Goal: Task Accomplishment & Management: Complete application form

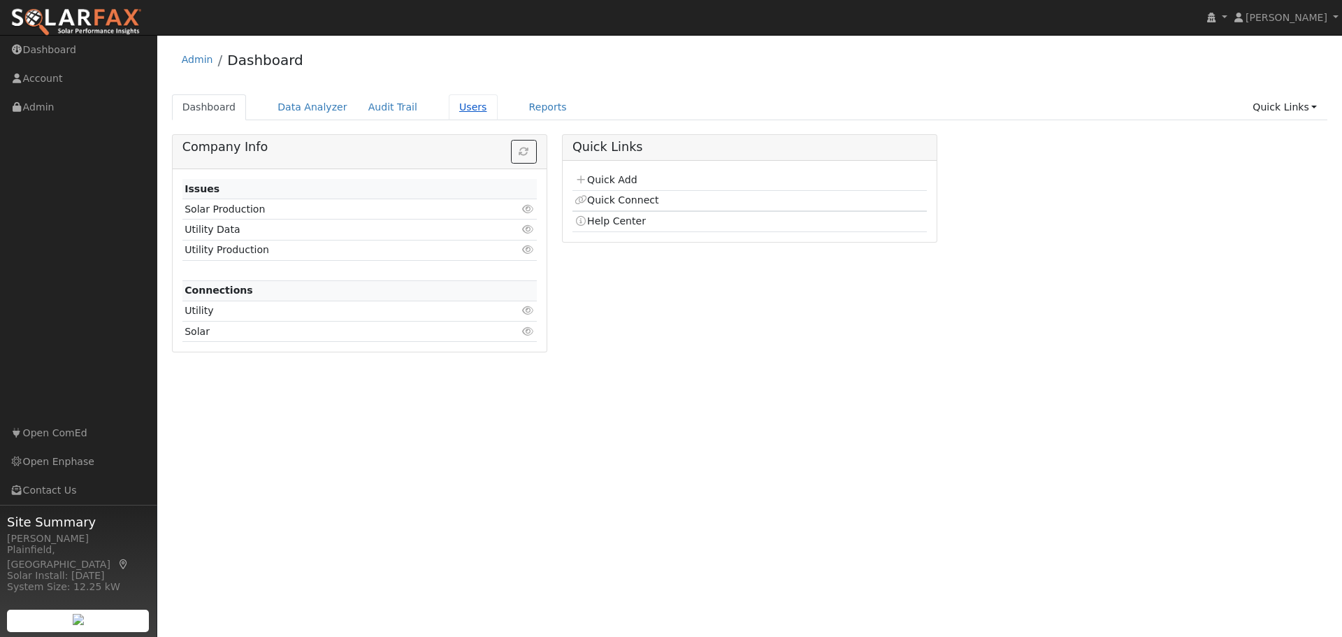
click at [456, 108] on link "Users" at bounding box center [473, 107] width 49 height 26
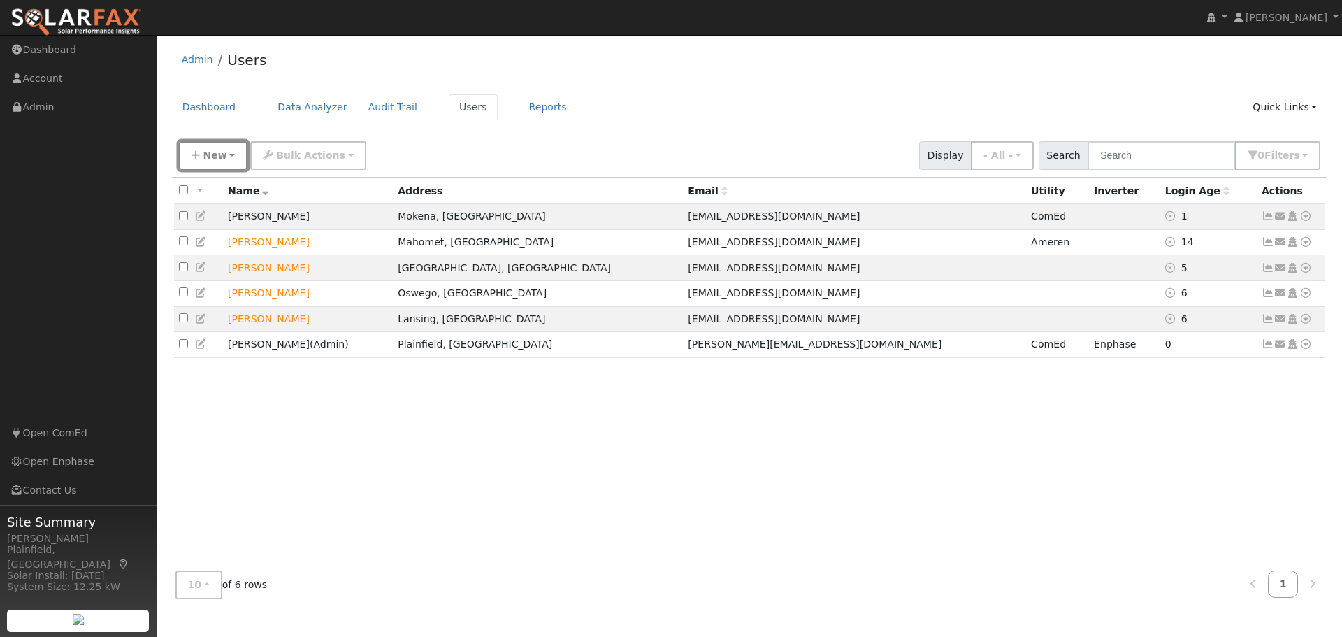
click at [204, 155] on span "New" at bounding box center [215, 155] width 24 height 11
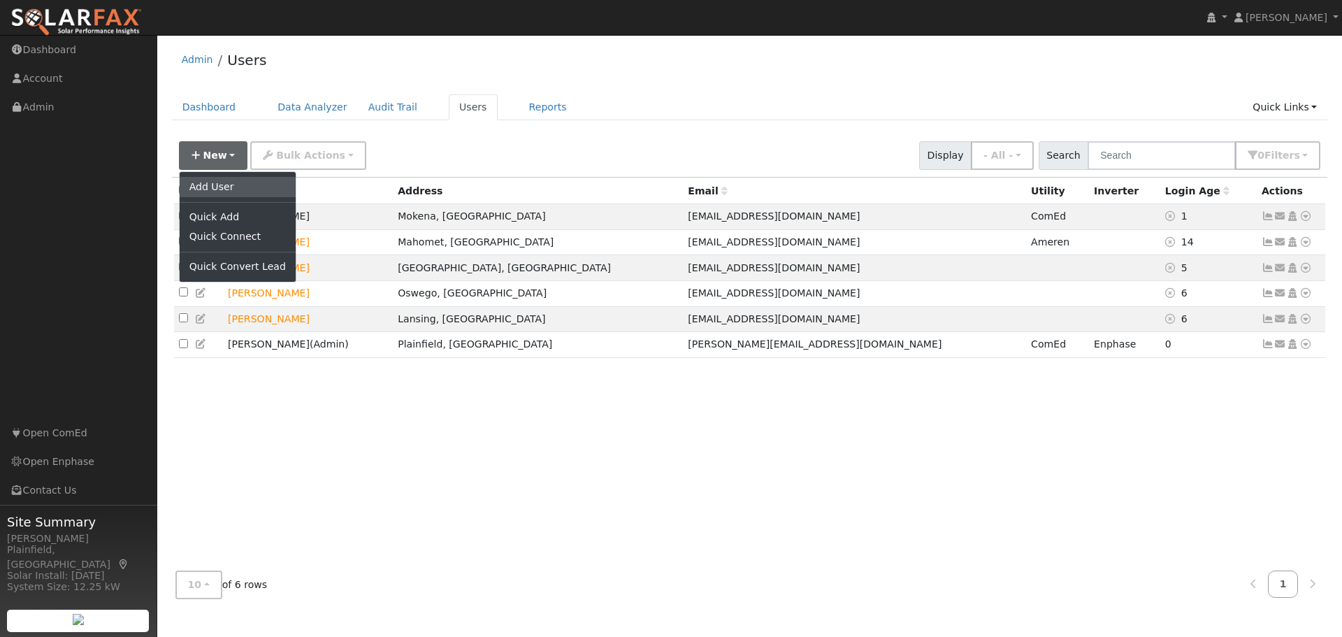
click at [220, 189] on link "Add User" at bounding box center [238, 187] width 116 height 20
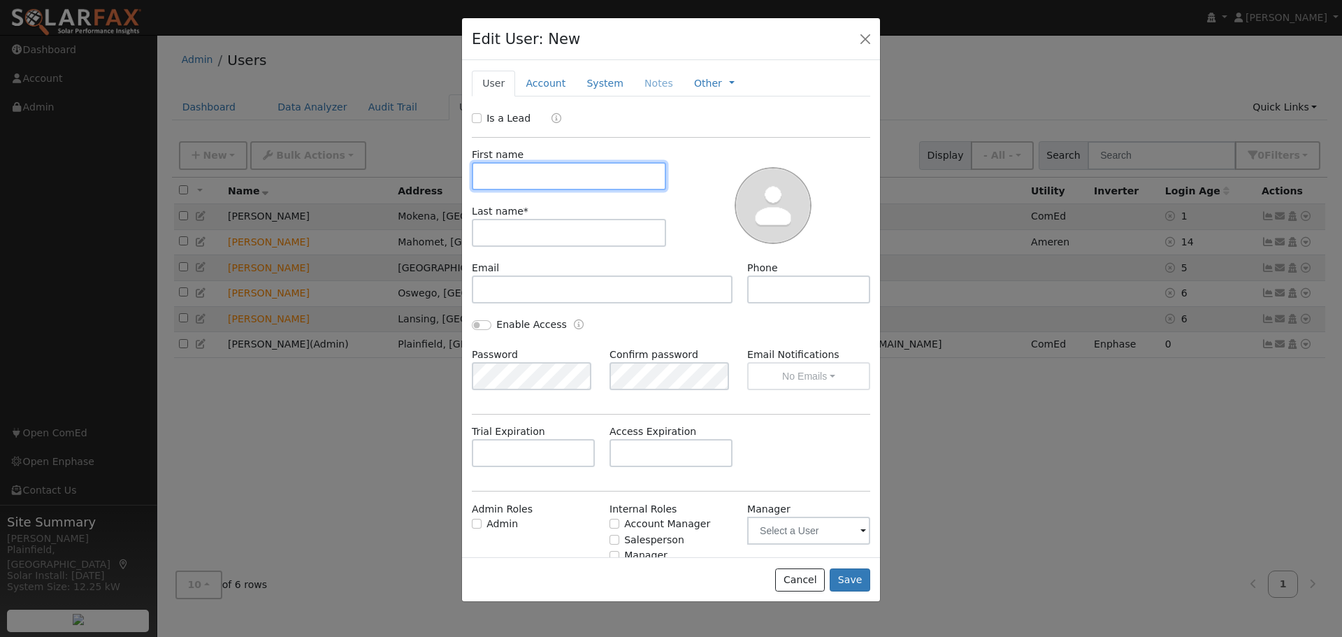
click at [501, 166] on input "text" at bounding box center [569, 176] width 194 height 28
type input "Eric"
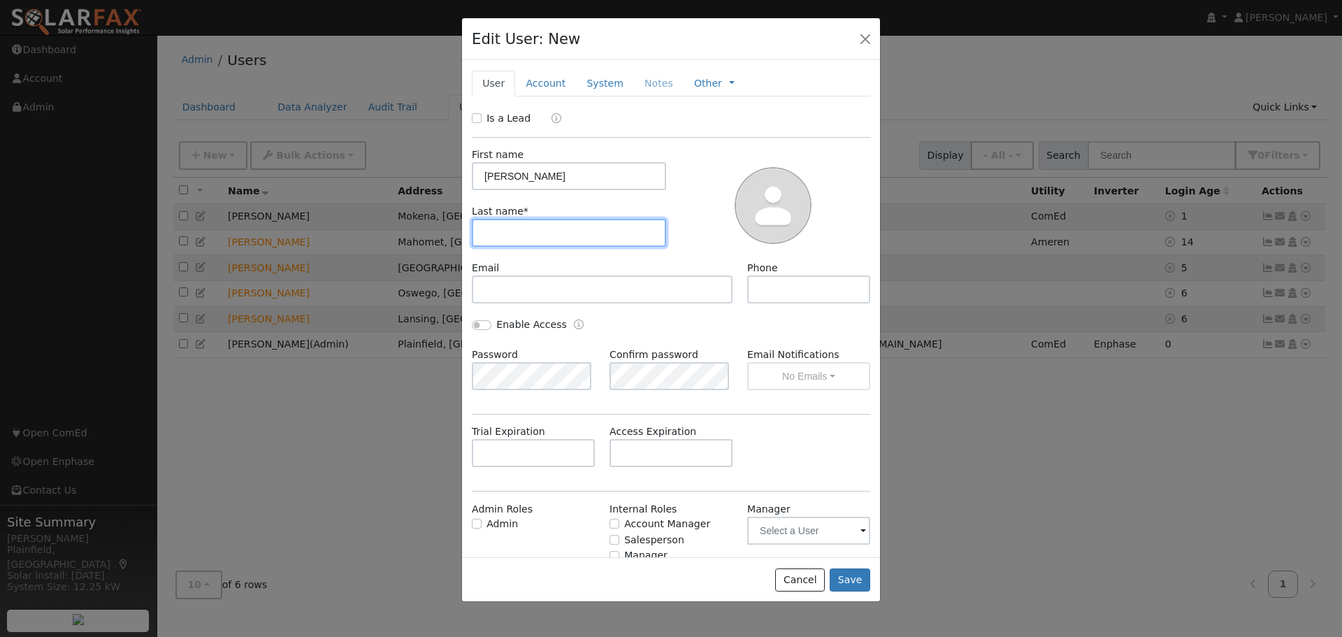
click at [491, 235] on input "text" at bounding box center [569, 233] width 194 height 28
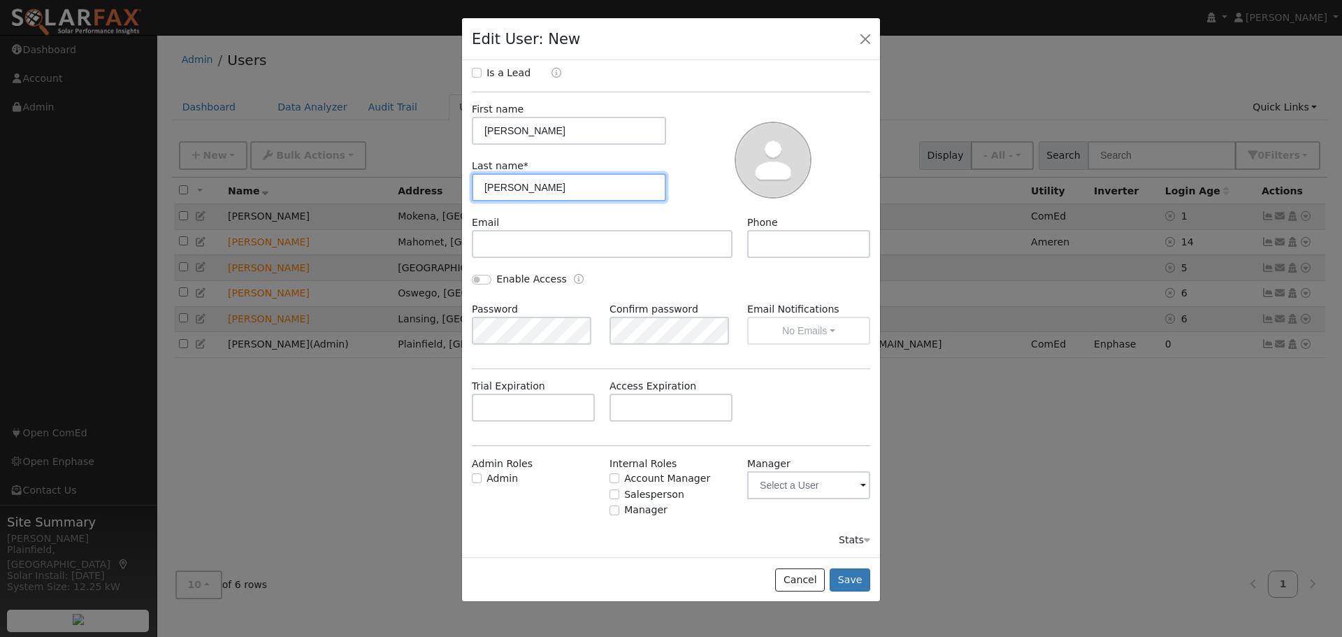
type input "Williams"
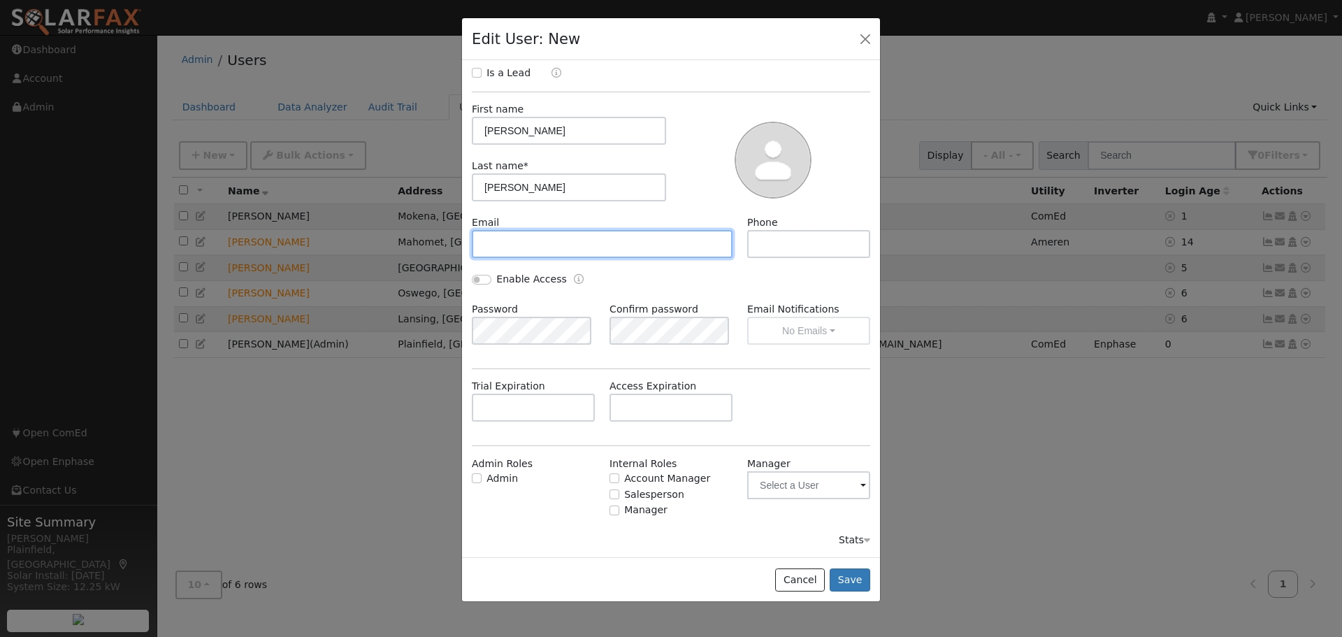
click at [528, 235] on input "text" at bounding box center [602, 244] width 261 height 28
click at [536, 239] on input "text" at bounding box center [602, 244] width 261 height 28
type input "eric.williams27@gmail.com"
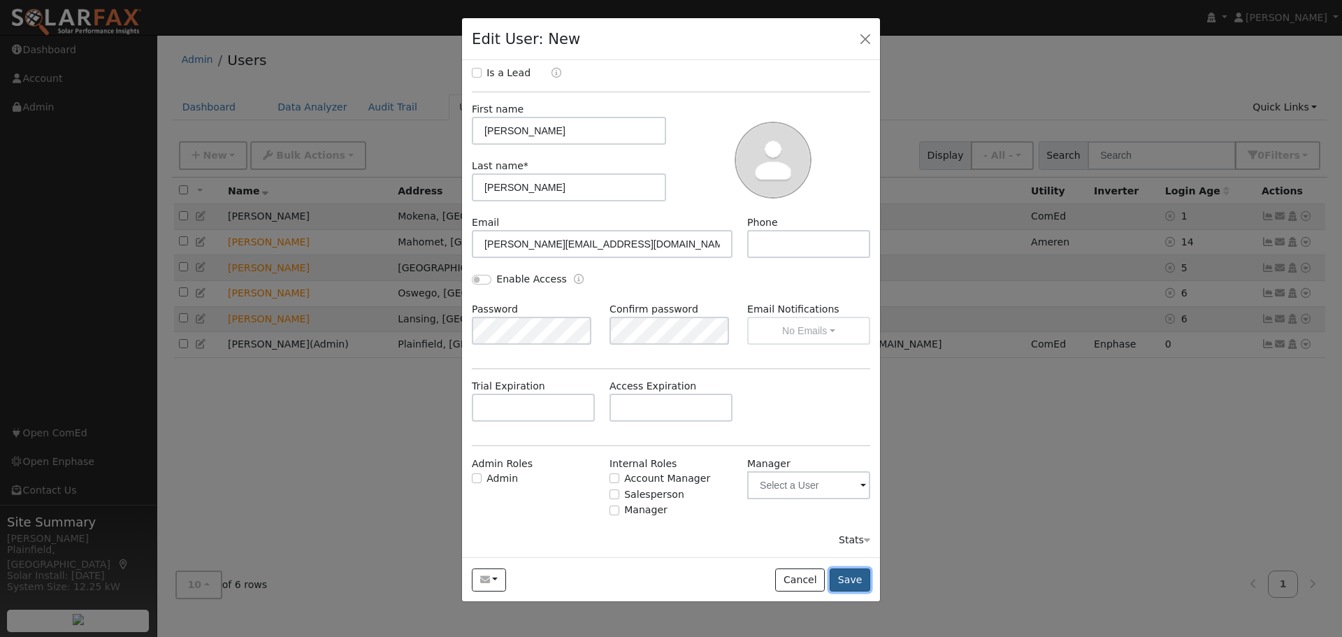
click at [854, 580] on button "Save" at bounding box center [850, 580] width 41 height 24
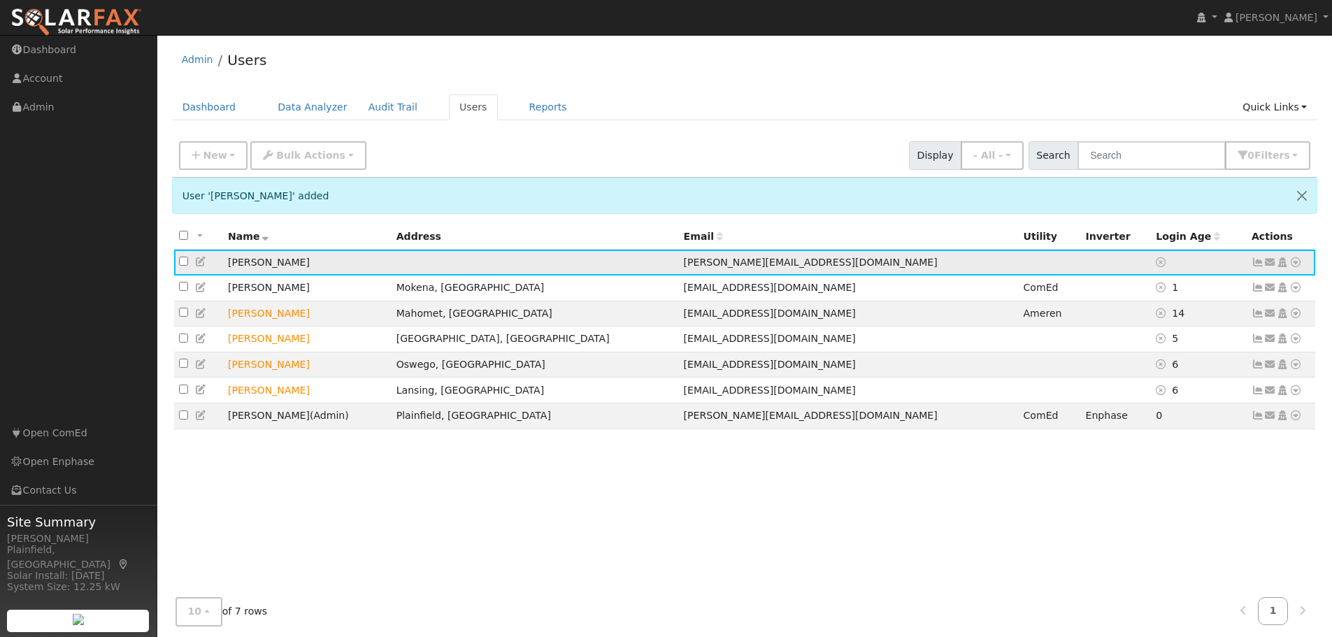
click at [1274, 263] on icon at bounding box center [1270, 262] width 13 height 10
click at [1223, 287] on link "Send Email..." at bounding box center [1226, 287] width 97 height 20
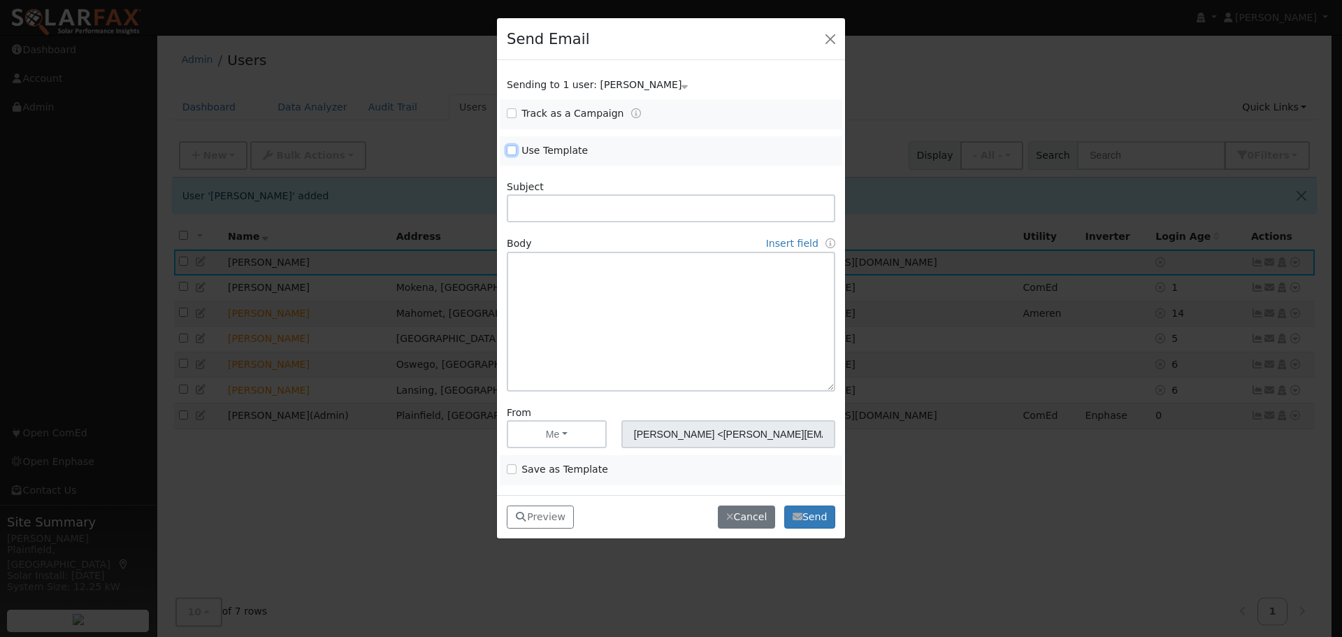
click at [515, 154] on input "Use Template" at bounding box center [512, 150] width 10 height 10
checkbox input "true"
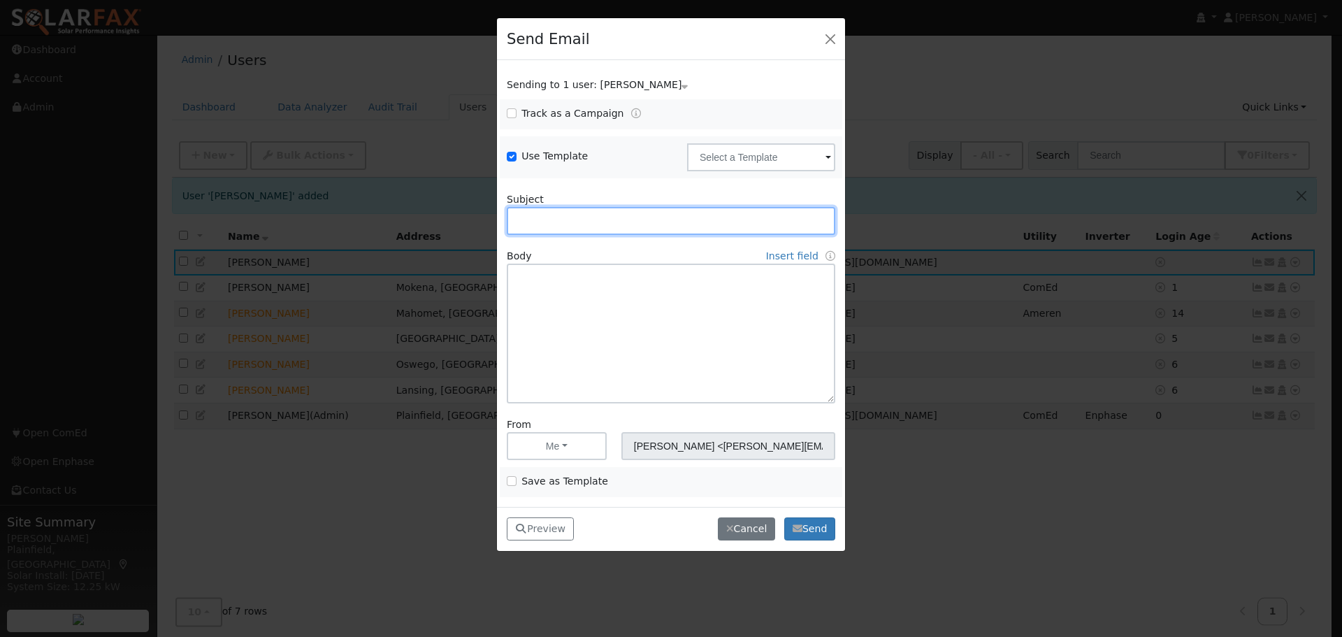
click at [604, 217] on input "text" at bounding box center [671, 221] width 329 height 28
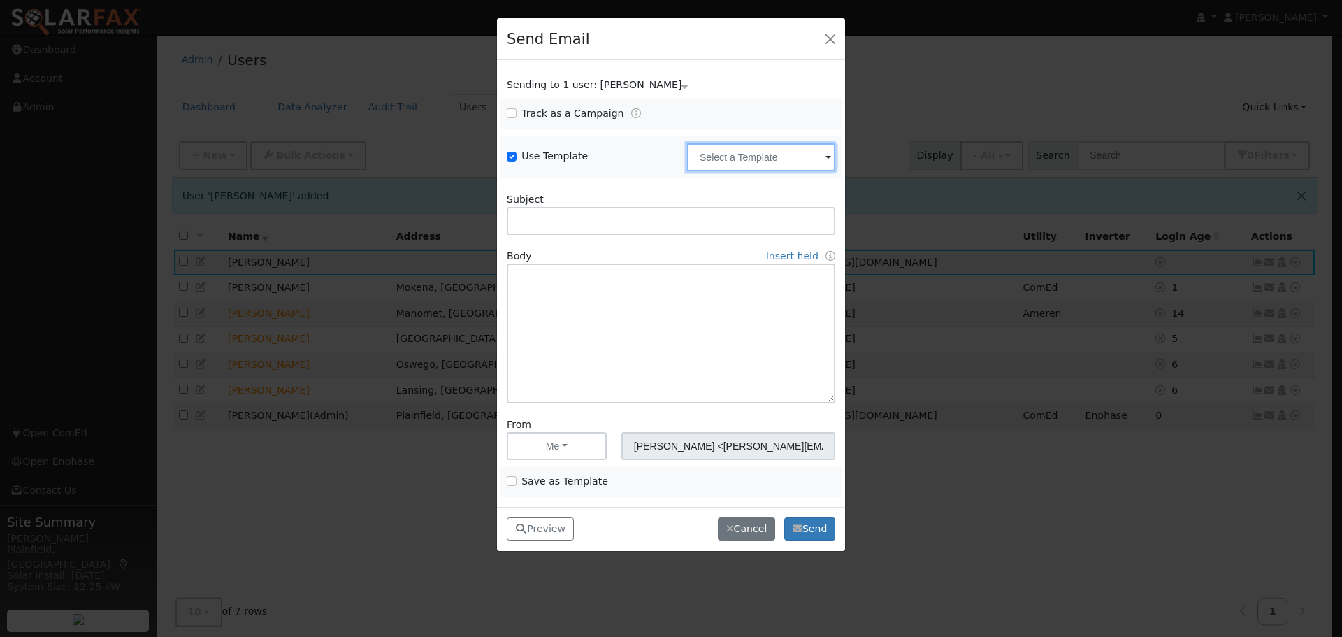
click at [768, 154] on input "text" at bounding box center [761, 157] width 148 height 28
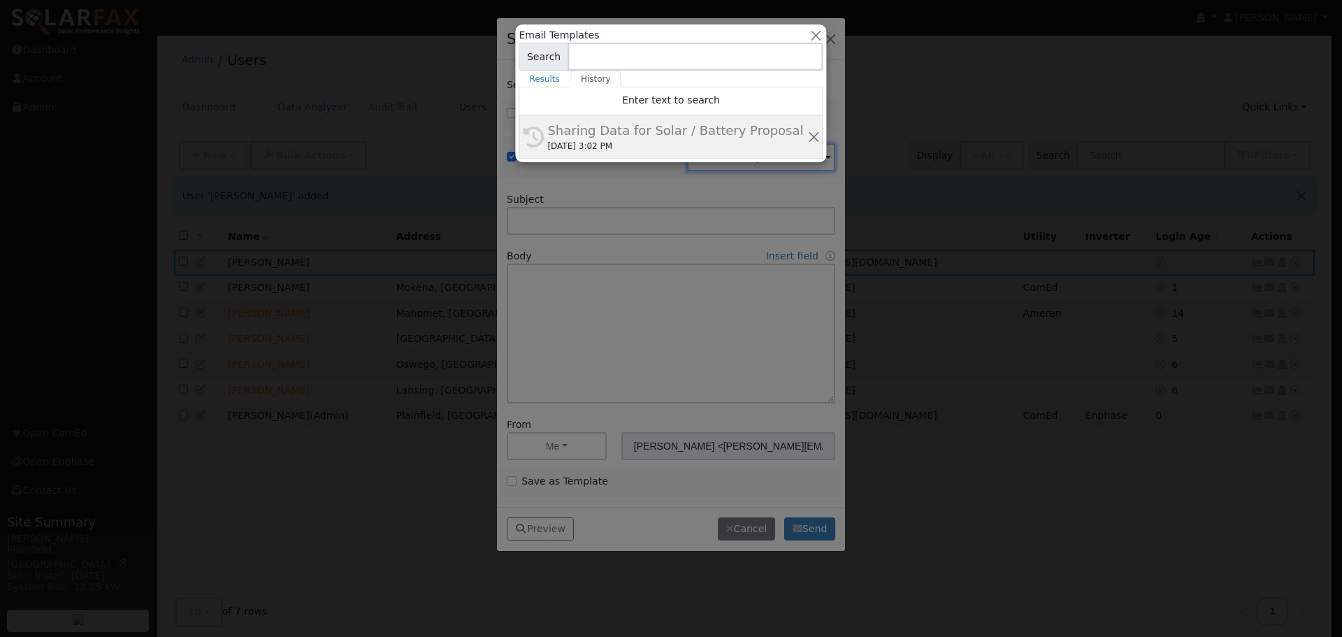
click at [671, 133] on div "Sharing Data for Solar / Battery Proposal" at bounding box center [676, 130] width 259 height 19
type input "Sharing Data for Solar / Battery Proposal"
type textarea "Dear {user_fname}, Below is a link to share your electricity consumption data w…"
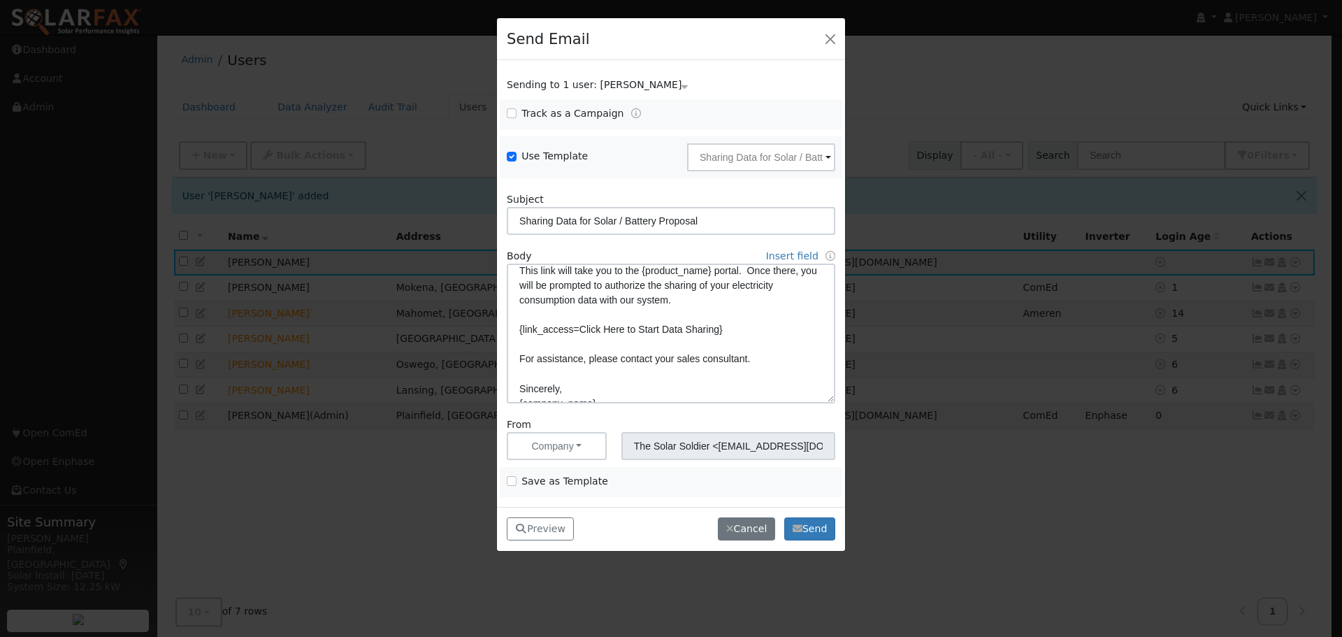
scroll to position [169, 0]
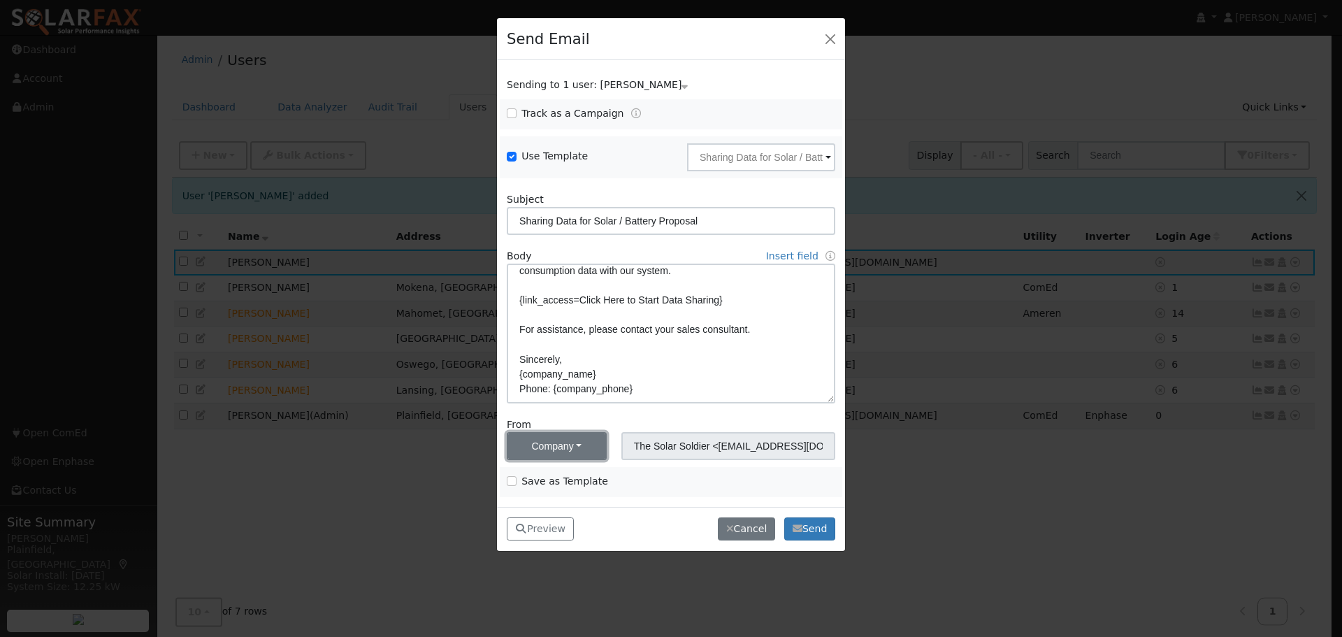
click at [583, 449] on button "Company" at bounding box center [557, 446] width 100 height 28
click at [531, 391] on link "System" at bounding box center [556, 396] width 97 height 20
click at [587, 446] on button "System" at bounding box center [557, 446] width 100 height 28
click at [539, 380] on link "Me" at bounding box center [556, 376] width 97 height 20
type input "Eric Williams Jr <williams@thesolarsoldier.net>"
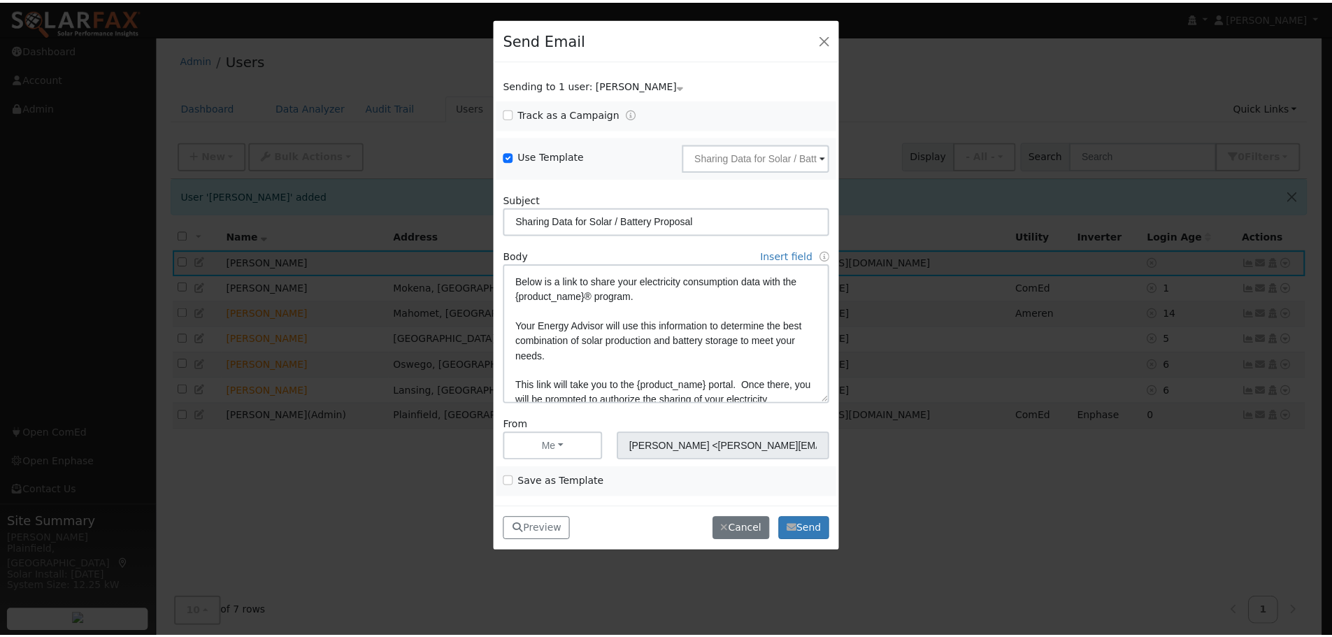
scroll to position [0, 0]
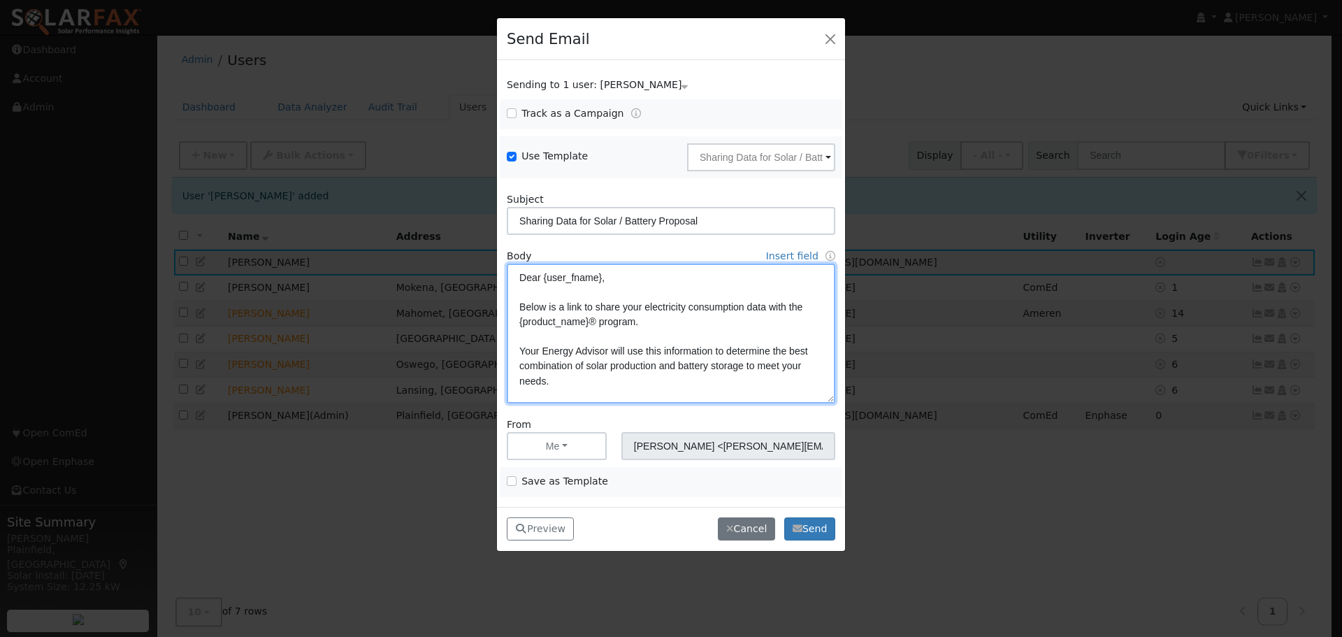
click at [612, 351] on textarea "Dear {user_fname}, Below is a link to share your electricity consumption data w…" at bounding box center [671, 334] width 329 height 140
click at [535, 352] on textarea "Dear {user_fname}, Below is a link to share your electricity consumption data w…" at bounding box center [671, 334] width 329 height 140
click at [543, 350] on textarea "Dear {user_fname}, Below is a link to share your electricity consumption data w…" at bounding box center [671, 334] width 329 height 140
click at [640, 345] on textarea "Dear {user_fname}, Below is a link to share your electricity consumption data w…" at bounding box center [671, 334] width 329 height 140
type textarea "Dear {user_fname}, Below is a link to share your electricity consumption data w…"
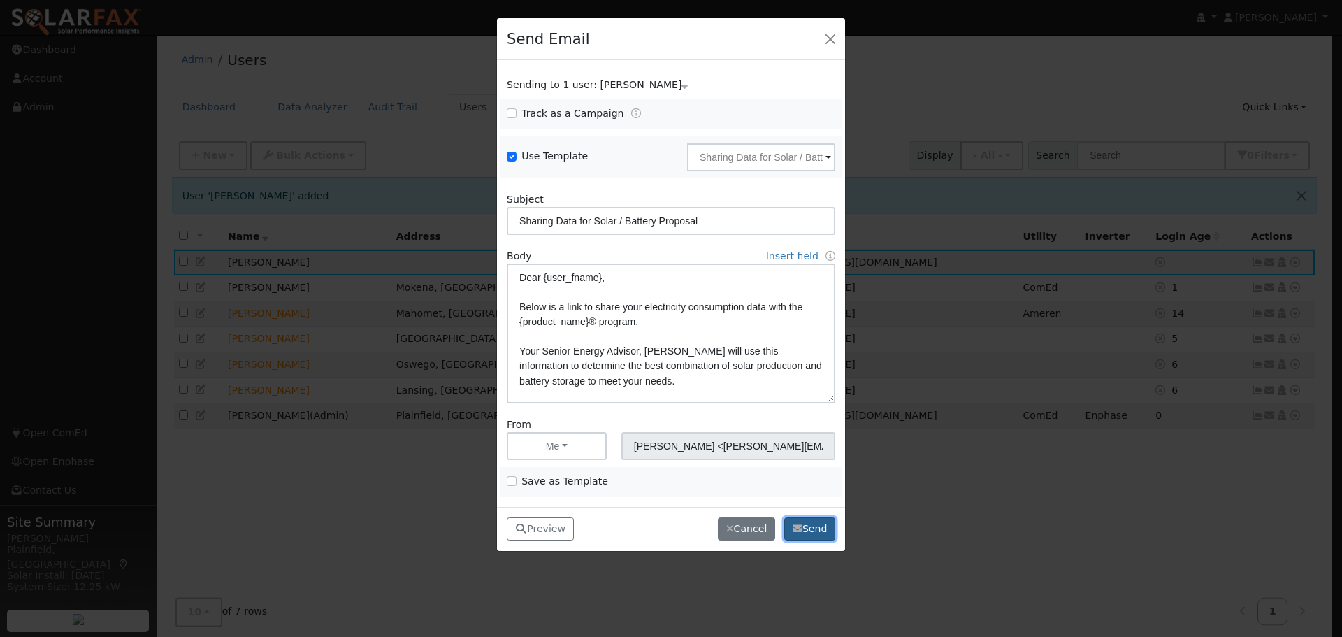
click at [813, 532] on button "Send" at bounding box center [809, 529] width 51 height 24
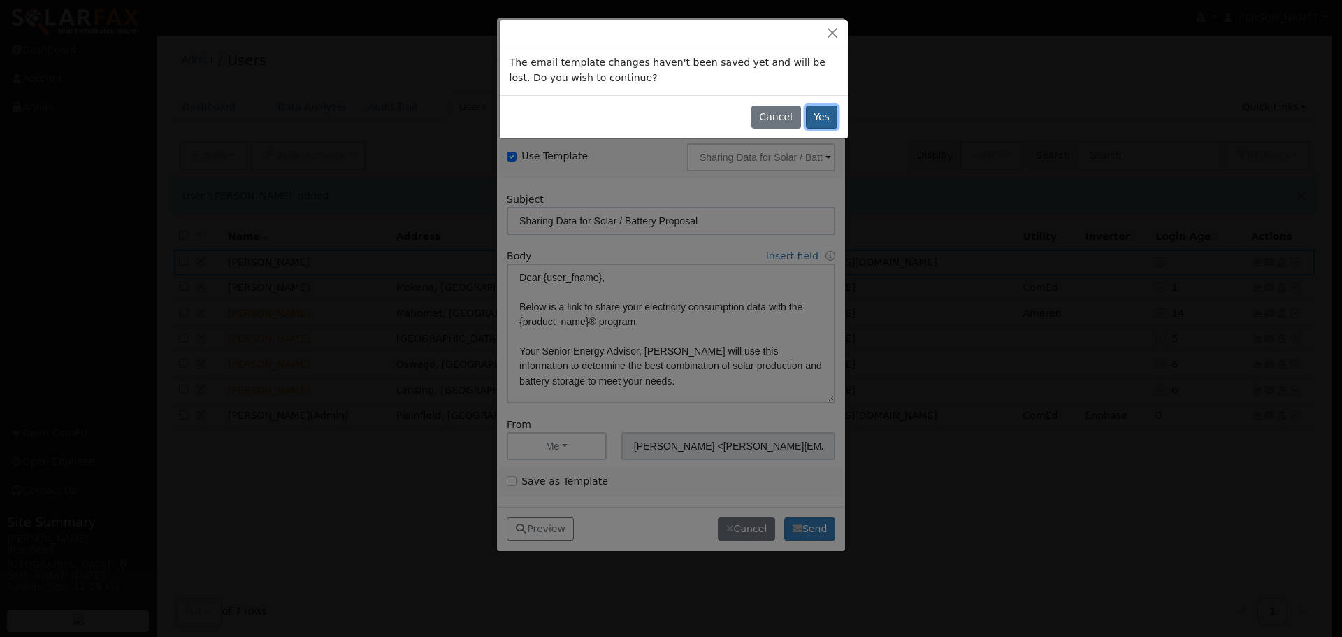
click at [821, 119] on button "Yes" at bounding box center [822, 118] width 32 height 24
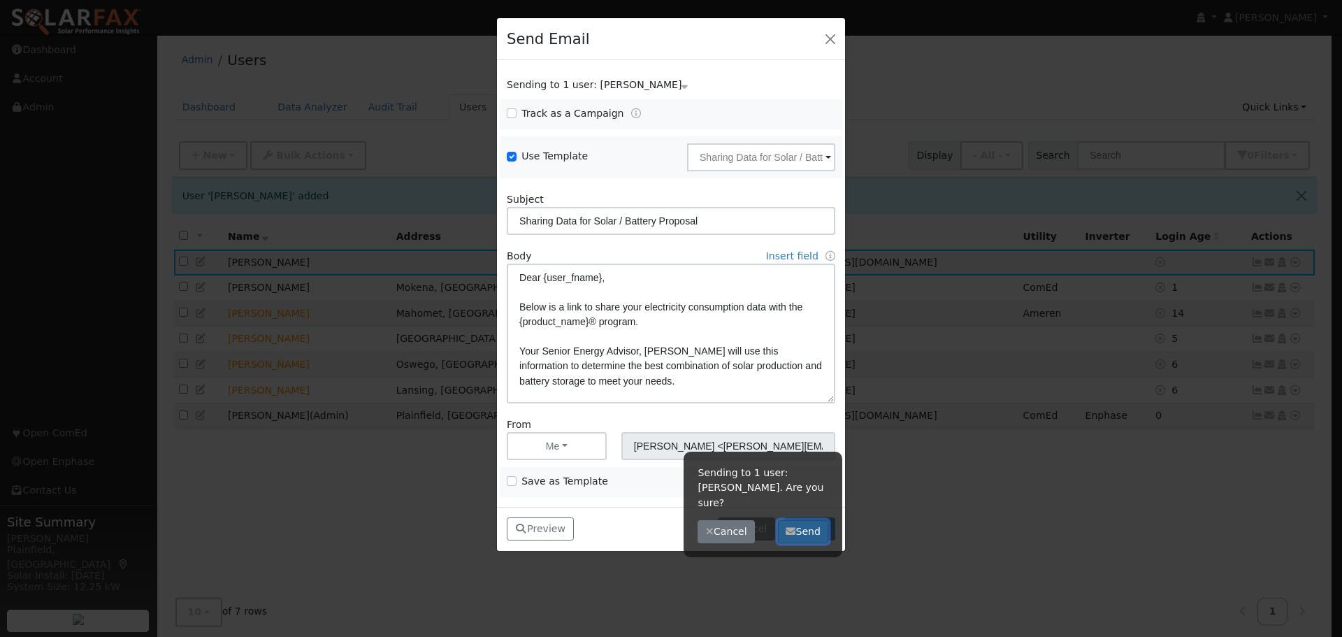
click at [814, 520] on button "Send" at bounding box center [803, 532] width 51 height 24
